Goal: Find specific page/section: Find specific page/section

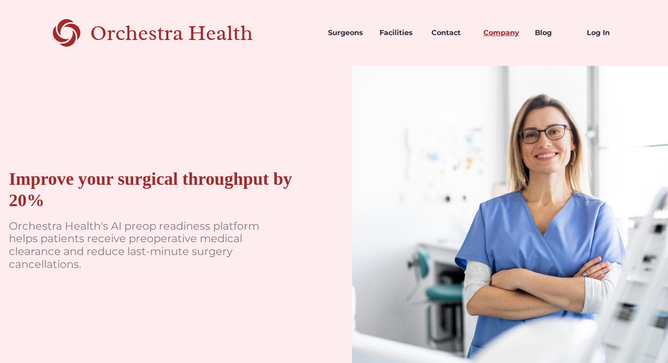
click at [515, 35] on link "Company" at bounding box center [503, 33] width 52 height 30
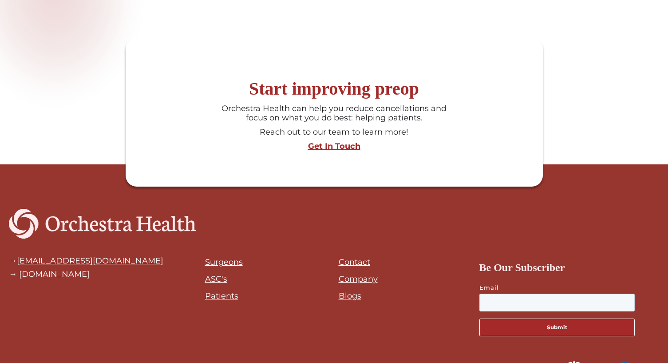
scroll to position [1141, 0]
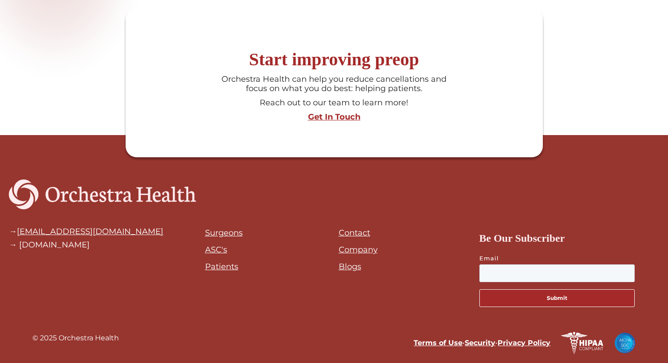
click at [345, 235] on link "Contact" at bounding box center [355, 233] width 32 height 10
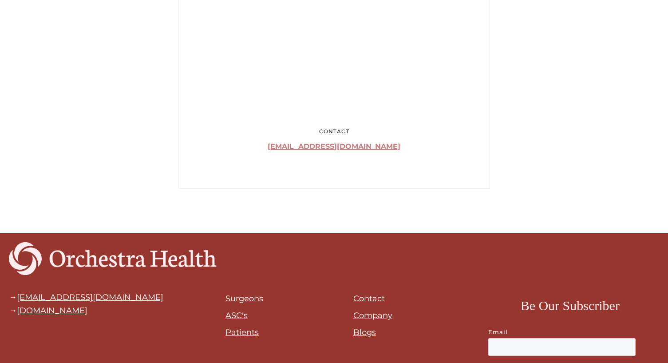
scroll to position [665, 0]
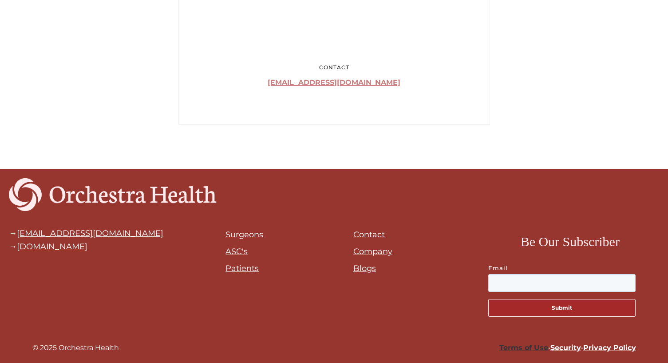
click at [532, 348] on link "Terms of Use" at bounding box center [524, 347] width 49 height 8
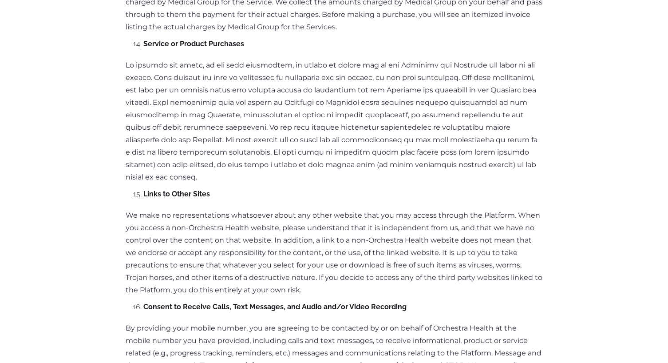
scroll to position [2665, 0]
